Goal: Information Seeking & Learning: Learn about a topic

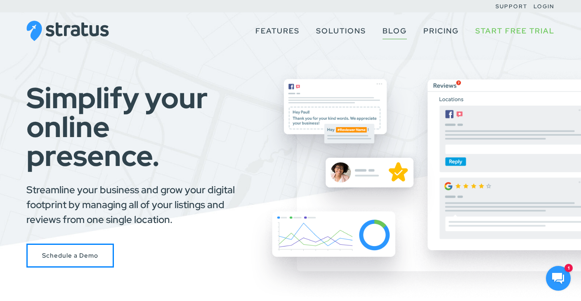
click at [390, 33] on link "Blog" at bounding box center [394, 31] width 24 height 16
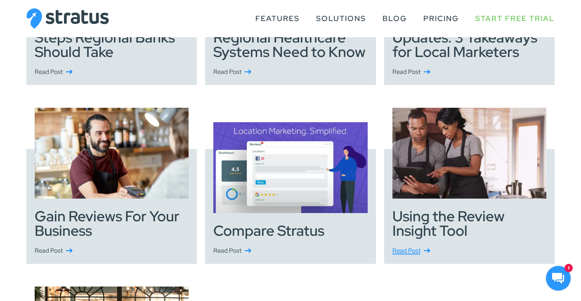
scroll to position [268, 0]
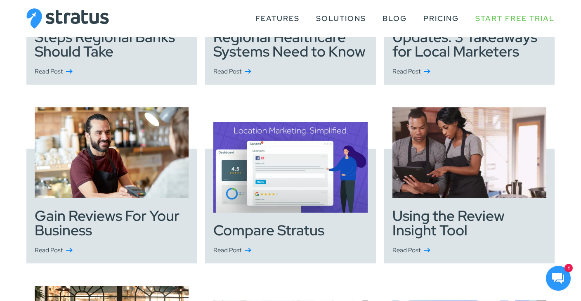
click at [270, 235] on h3 "Compare Stratus" at bounding box center [290, 230] width 154 height 14
click at [233, 251] on link "Read Post" at bounding box center [290, 249] width 154 height 9
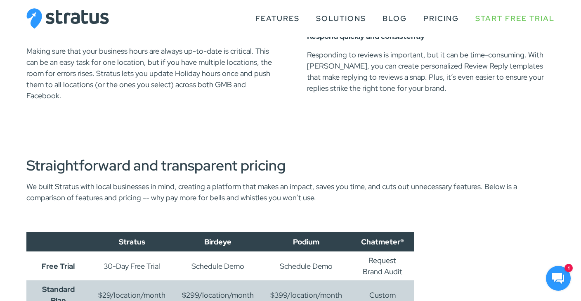
scroll to position [1089, 0]
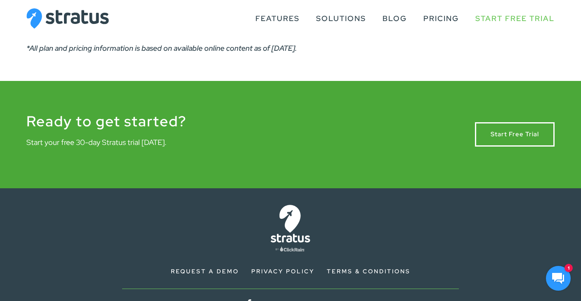
scroll to position [1535, 0]
